Goal: Task Accomplishment & Management: Manage account settings

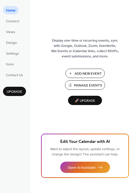
click at [96, 84] on span "Manage Events" at bounding box center [88, 85] width 28 height 5
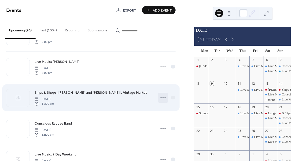
scroll to position [150, 0]
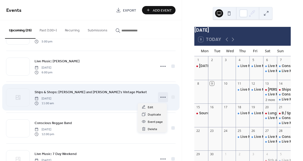
click at [165, 97] on circle at bounding box center [165, 97] width 1 height 1
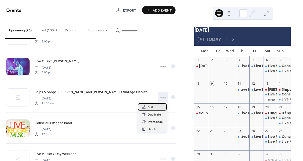
click at [153, 107] on span "Edit" at bounding box center [151, 107] width 6 height 5
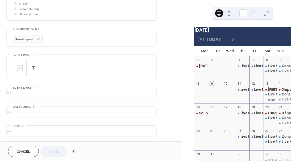
scroll to position [195, 0]
click at [24, 68] on icon at bounding box center [20, 68] width 8 height 8
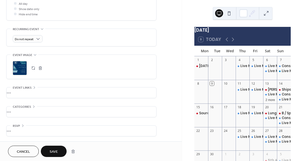
click at [50, 150] on span "Save" at bounding box center [54, 151] width 8 height 5
